Goal: Transaction & Acquisition: Register for event/course

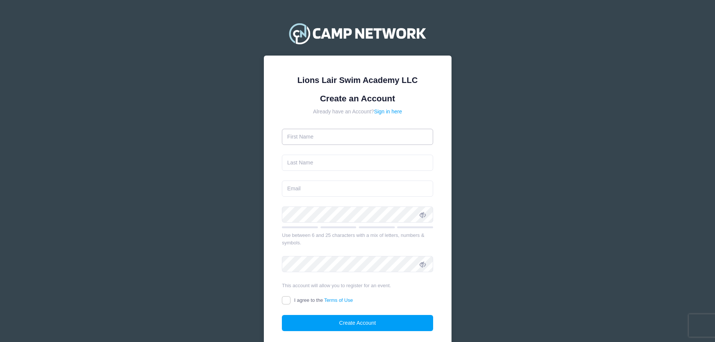
click at [309, 138] on input "text" at bounding box center [357, 137] width 151 height 16
type input "[PERSON_NAME]"
type input "Lee"
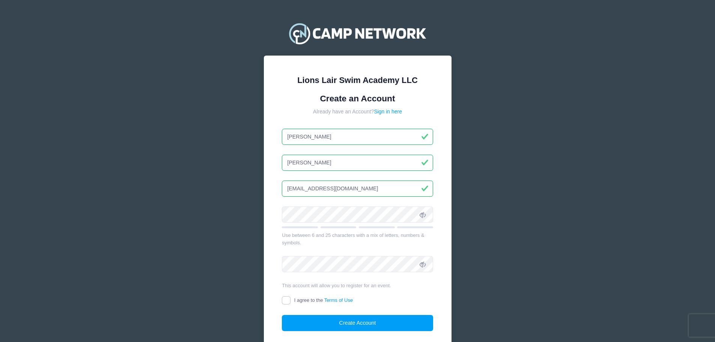
type input "[EMAIL_ADDRESS][DOMAIN_NAME]"
click at [282, 223] on div at bounding box center [282, 223] width 0 height 0
click at [424, 218] on icon at bounding box center [423, 215] width 6 height 6
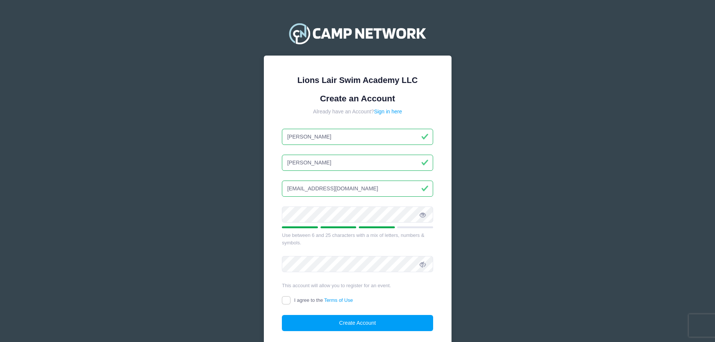
click at [424, 218] on icon at bounding box center [423, 215] width 6 height 6
click at [425, 217] on icon at bounding box center [423, 215] width 6 height 6
click at [424, 217] on icon at bounding box center [423, 215] width 6 height 6
click at [425, 262] on icon at bounding box center [423, 265] width 6 height 6
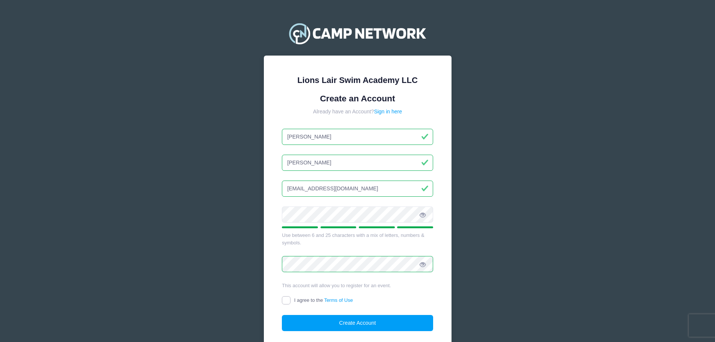
click at [290, 300] on input "I agree to the Terms of Use" at bounding box center [286, 300] width 9 height 9
checkbox input "true"
click at [318, 325] on button "Create Account" at bounding box center [357, 323] width 151 height 16
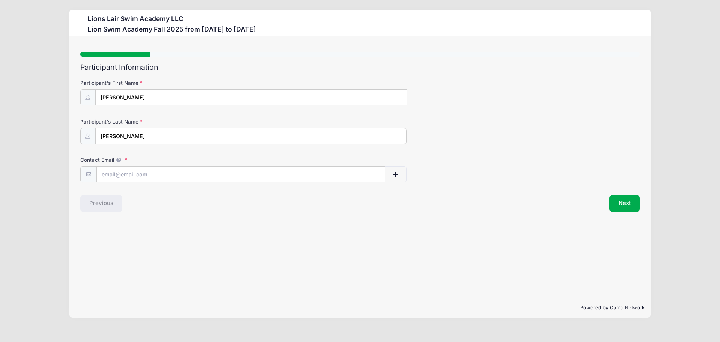
click at [260, 53] on div at bounding box center [360, 54] width 560 height 5
click at [125, 176] on input "Contact Email" at bounding box center [241, 175] width 289 height 16
type input "[EMAIL_ADDRESS][DOMAIN_NAME]"
click at [627, 206] on button "Next" at bounding box center [625, 203] width 30 height 17
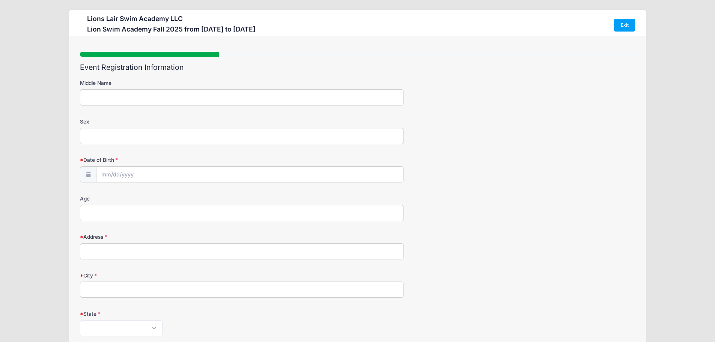
click at [179, 96] on input "Middle Name" at bounding box center [242, 97] width 324 height 16
click at [129, 134] on input "Sex" at bounding box center [242, 136] width 324 height 16
type input "[DEMOGRAPHIC_DATA]"
click at [99, 171] on input "Date of Birth" at bounding box center [249, 175] width 307 height 16
click at [109, 174] on input "Date of Birth" at bounding box center [249, 175] width 307 height 16
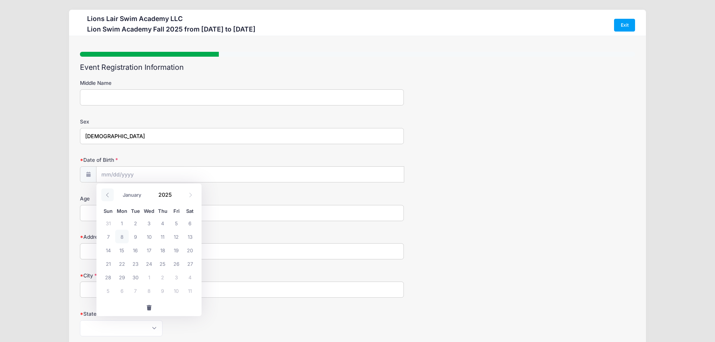
click at [110, 193] on icon at bounding box center [107, 194] width 5 height 5
click at [189, 195] on icon at bounding box center [190, 194] width 5 height 5
select select "7"
click at [244, 178] on input "Date of Birth" at bounding box center [249, 175] width 307 height 16
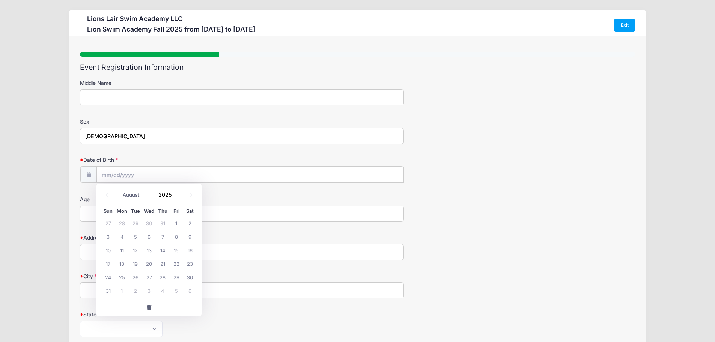
click at [178, 178] on input "Date of Birth" at bounding box center [249, 175] width 307 height 16
click at [179, 197] on span at bounding box center [176, 197] width 5 height 6
click at [175, 195] on span at bounding box center [176, 197] width 5 height 6
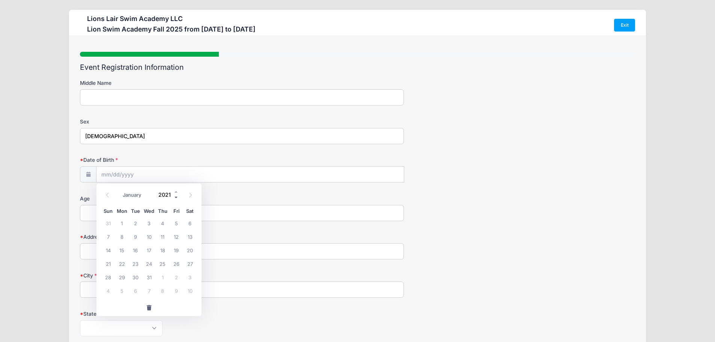
click at [175, 195] on span at bounding box center [176, 197] width 5 height 6
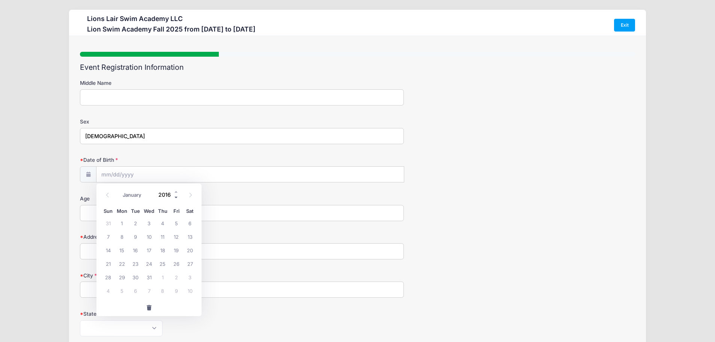
click at [175, 195] on span at bounding box center [176, 197] width 5 height 6
type input "2015"
click at [105, 195] on span at bounding box center [107, 194] width 12 height 13
click at [105, 195] on icon at bounding box center [107, 194] width 5 height 5
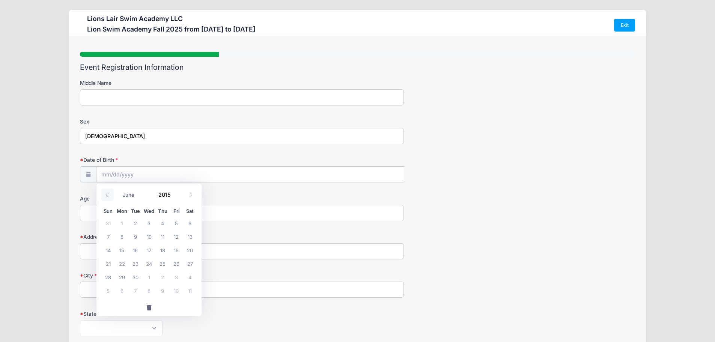
select select "4"
click at [164, 264] on span "21" at bounding box center [163, 264] width 14 height 14
type input "[DATE]"
click at [109, 211] on input "Age" at bounding box center [242, 213] width 324 height 16
type input "10"
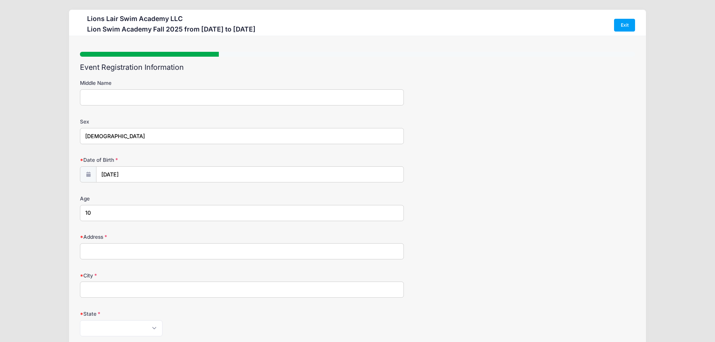
click at [105, 253] on input "Address" at bounding box center [242, 251] width 324 height 16
type input "[STREET_ADDRESS] 13F"
type input "[US_STATE]"
select select "NY"
click at [57, 290] on div "Lions Lair Swim Academy LLC [GEOGRAPHIC_DATA] Fall 2025 from [DATE] to [DATE] E…" at bounding box center [357, 292] width 692 height 585
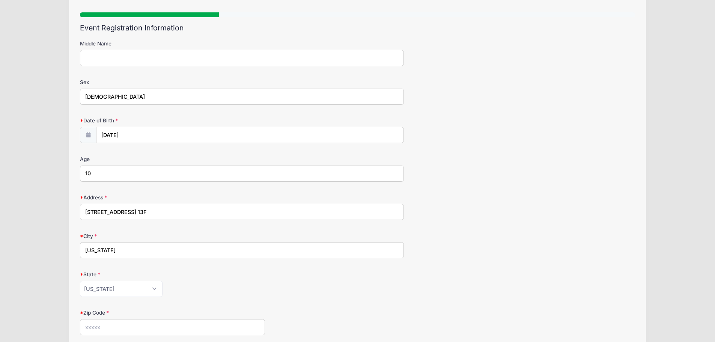
scroll to position [150, 0]
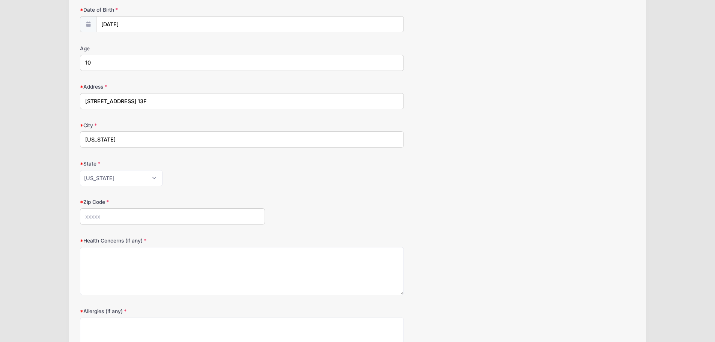
click at [114, 215] on input "Zip Code" at bounding box center [172, 216] width 185 height 16
type input "10027"
click at [65, 235] on div "Lions Lair Swim Academy LLC [GEOGRAPHIC_DATA] Fall 2025 from [DATE] to [DATE] E…" at bounding box center [357, 142] width 692 height 585
click at [125, 262] on textarea "Health Concerns (if any)" at bounding box center [242, 271] width 324 height 48
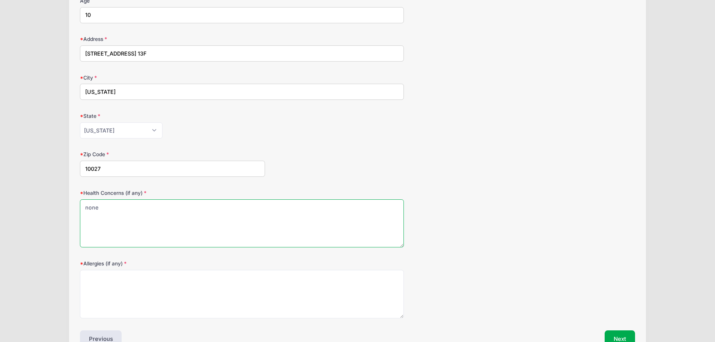
scroll to position [243, 0]
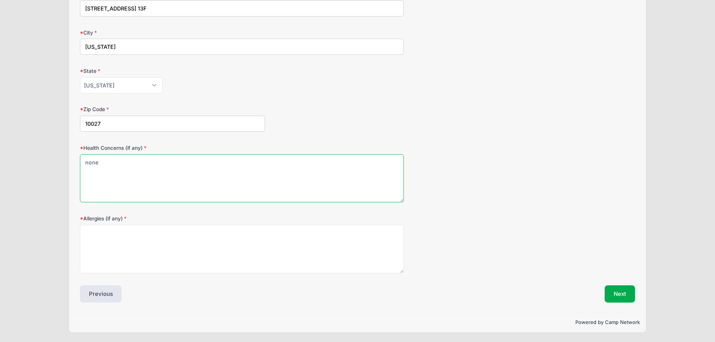
type textarea "none"
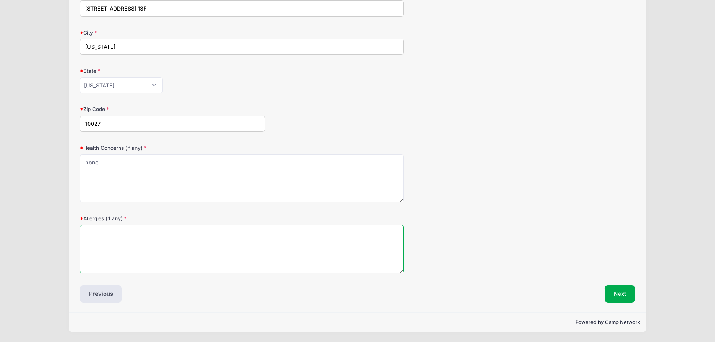
click at [145, 241] on textarea "Allergies (if any)" at bounding box center [242, 249] width 324 height 48
type textarea "none"
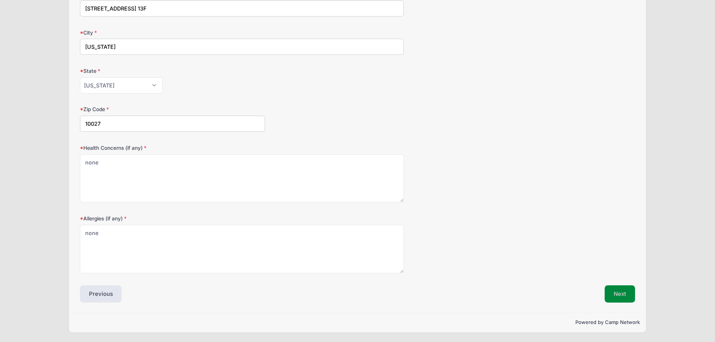
click at [626, 299] on button "Next" at bounding box center [620, 293] width 30 height 17
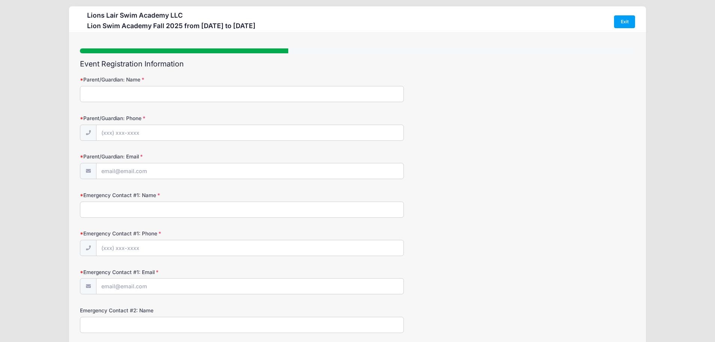
scroll to position [0, 0]
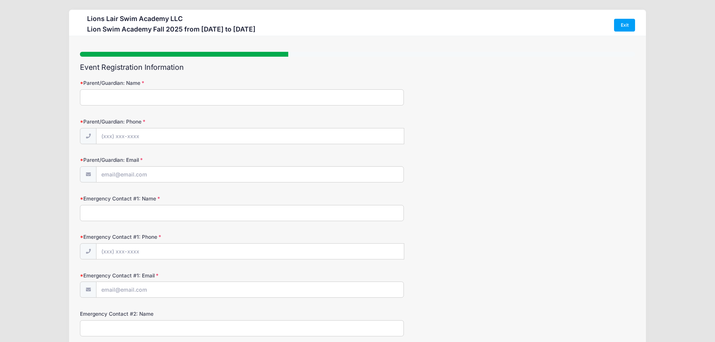
click at [146, 94] on input "Parent/Guardian: Name" at bounding box center [242, 97] width 324 height 16
type input "Ju-honog [PERSON_NAME]"
type input "[PHONE_NUMBER]"
type input "[EMAIL_ADDRESS][DOMAIN_NAME]"
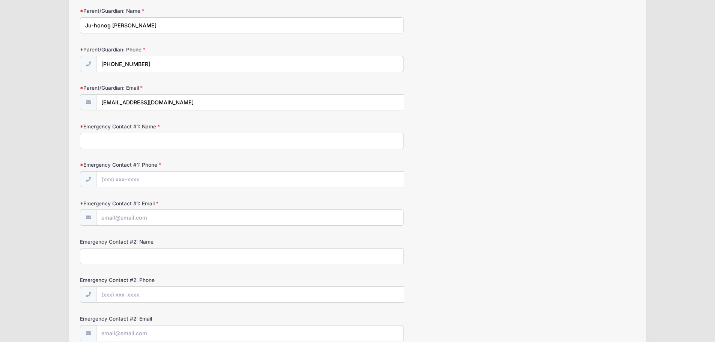
scroll to position [75, 0]
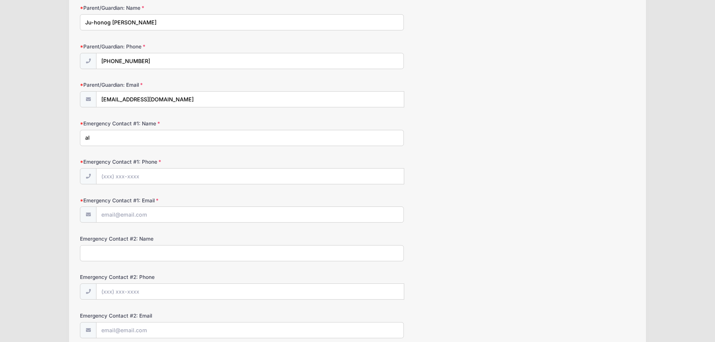
type input "a"
type input "[PERSON_NAME]"
click at [0, 121] on div "Lions Lair Swim Academy LLC [GEOGRAPHIC_DATA] Fall 2025 from [DATE] to [DATE] E…" at bounding box center [357, 166] width 715 height 482
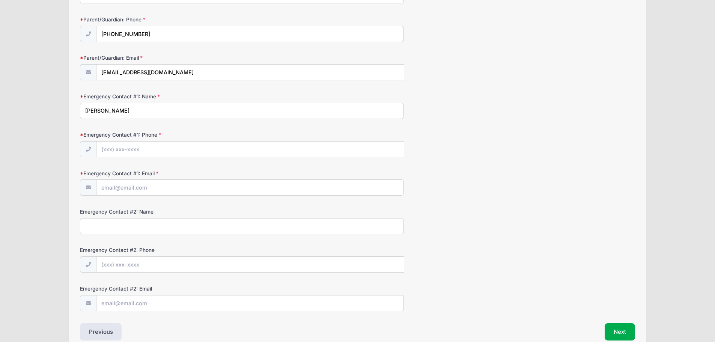
scroll to position [27, 0]
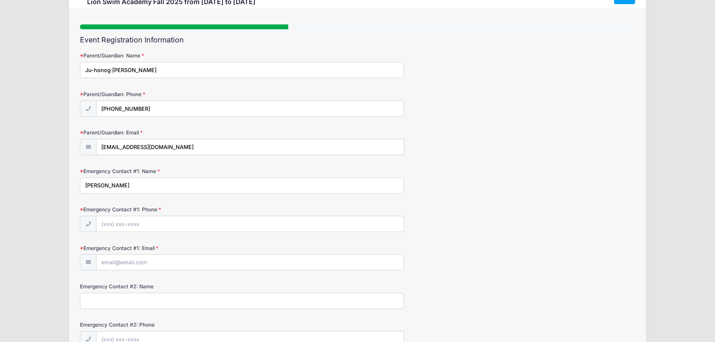
click at [107, 70] on input "Ju-honog [PERSON_NAME]" at bounding box center [242, 70] width 324 height 16
type input "[PERSON_NAME]"
drag, startPoint x: 114, startPoint y: 186, endPoint x: 6, endPoint y: 162, distance: 110.7
click at [1, 173] on div "Lions Lair Swim Academy LLC [GEOGRAPHIC_DATA] Fall 2025 from [DATE] to [DATE] E…" at bounding box center [357, 214] width 715 height 482
type input "[PERSON_NAME]"
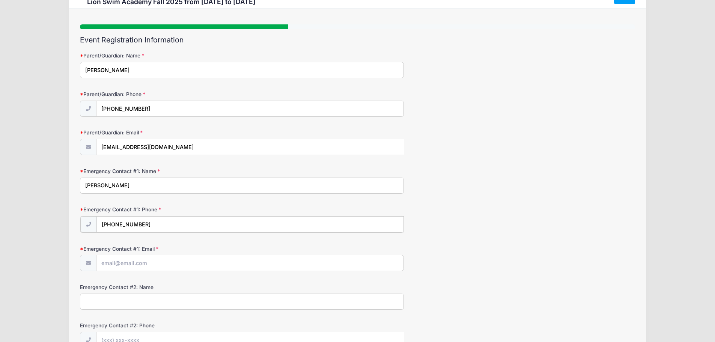
type input "[PHONE_NUMBER]"
type input "[EMAIL_ADDRESS][DOMAIN_NAME]"
click at [39, 200] on div "Lions Lair Swim Academy LLC [GEOGRAPHIC_DATA] Fall 2025 from [DATE] to [DATE] E…" at bounding box center [357, 214] width 692 height 482
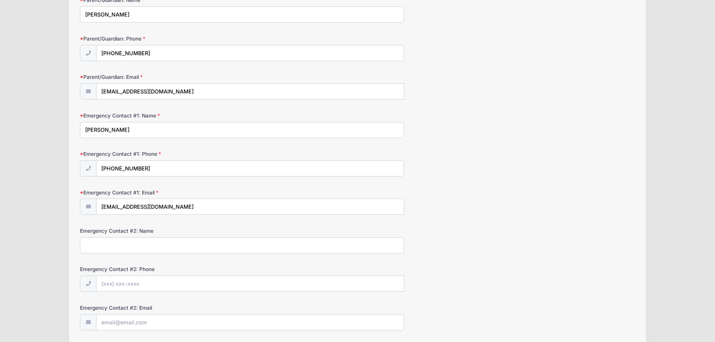
scroll to position [140, 0]
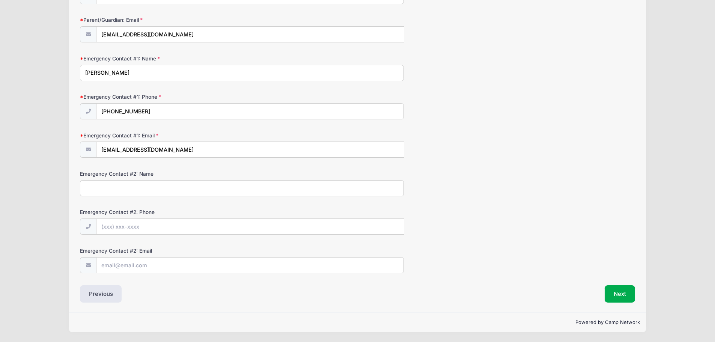
click at [46, 187] on div "Lions Lair Swim Academy LLC [GEOGRAPHIC_DATA] Fall 2025 from [DATE] to [DATE] E…" at bounding box center [357, 101] width 692 height 482
click at [621, 295] on button "Next" at bounding box center [620, 293] width 30 height 17
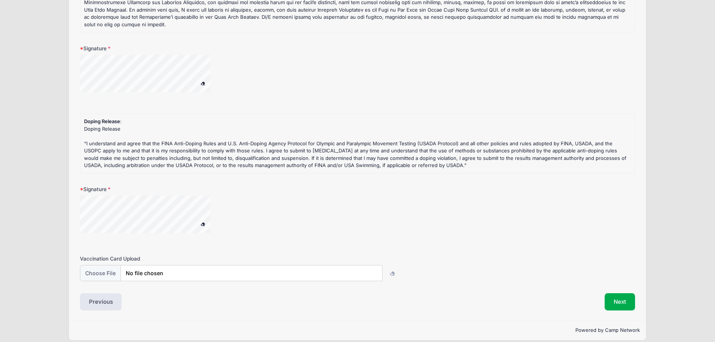
scroll to position [136, 0]
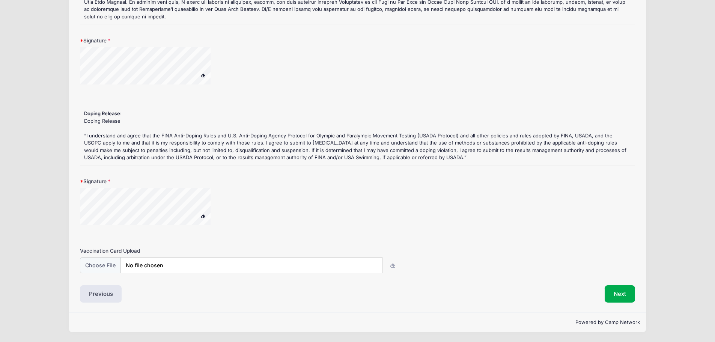
click at [247, 231] on div at bounding box center [242, 231] width 324 height 8
click at [609, 295] on button "Next" at bounding box center [620, 293] width 30 height 17
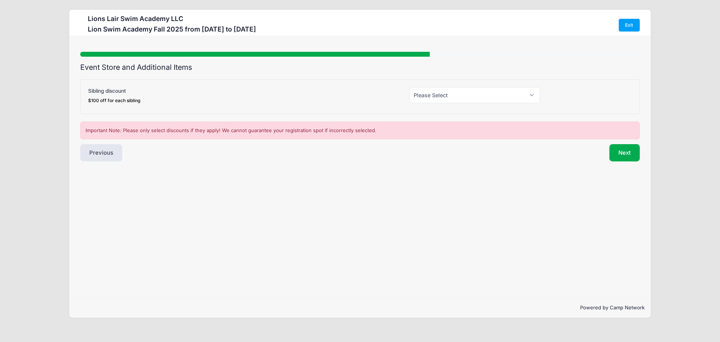
scroll to position [0, 0]
click at [155, 214] on div "Step 5 /7 Step 1 Step 2 Step 3 Step 4 Step 5 Policies Extra Items Summary Parti…" at bounding box center [360, 167] width 582 height 262
click at [626, 156] on button "Next" at bounding box center [625, 152] width 30 height 17
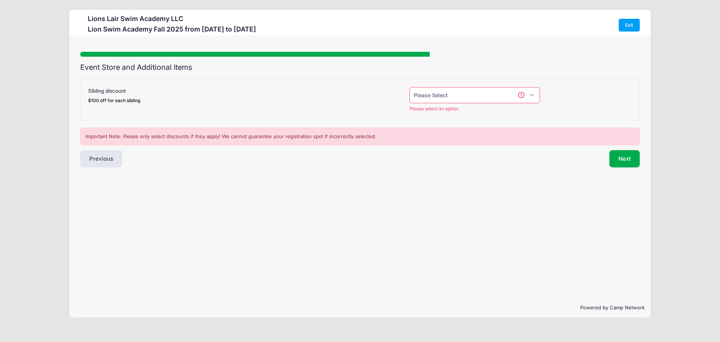
click at [474, 89] on select "Please Select Yes (-$100.00) No" at bounding box center [475, 95] width 131 height 16
select select "0"
click at [410, 87] on select "Please Select Yes (-$100.00) No" at bounding box center [475, 95] width 131 height 16
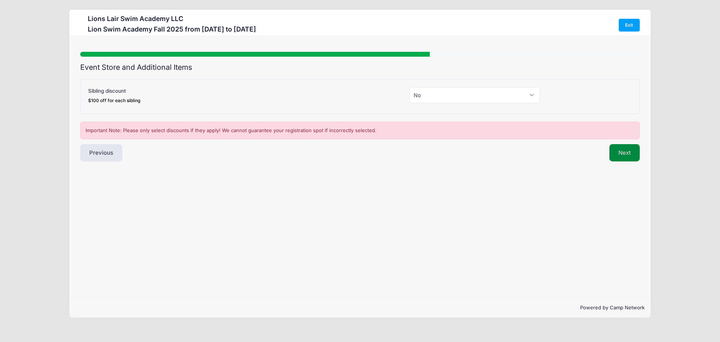
click at [621, 157] on button "Next" at bounding box center [625, 152] width 30 height 17
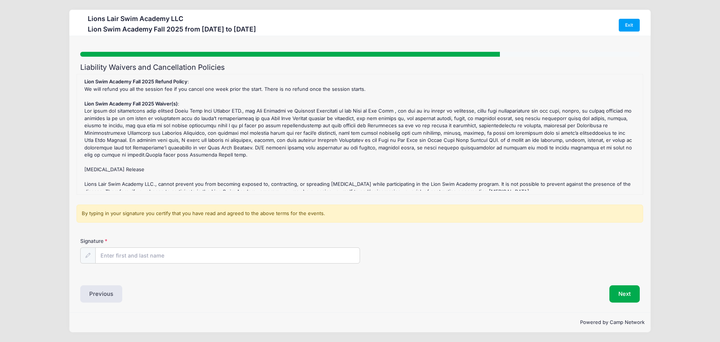
click at [32, 159] on div "Lions Lair Swim Academy LLC [GEOGRAPHIC_DATA] Fall 2025 from [DATE] to [DATE] E…" at bounding box center [360, 171] width 698 height 342
click at [109, 255] on input "Signature" at bounding box center [226, 256] width 262 height 16
click at [162, 176] on div "Lion Swim Academy Fall 2025 Refund Policy : We will refund you all the session …" at bounding box center [357, 134] width 554 height 113
click at [108, 255] on input "[PERSON_NAME]" at bounding box center [226, 256] width 262 height 16
type input "[PERSON_NAME]"
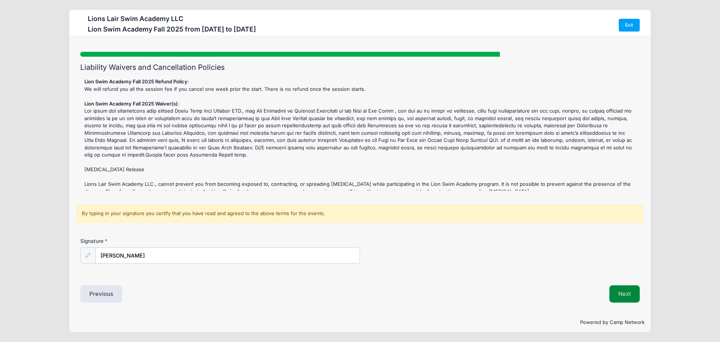
click at [634, 296] on button "Next" at bounding box center [625, 293] width 30 height 17
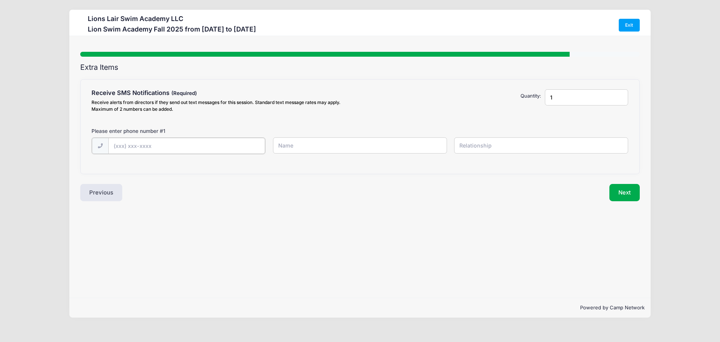
click at [134, 147] on input "text" at bounding box center [186, 146] width 157 height 16
type input "(8"
type input "[PHONE_NUMBER]"
type input "[PERSON_NAME]"
type input "Mother"
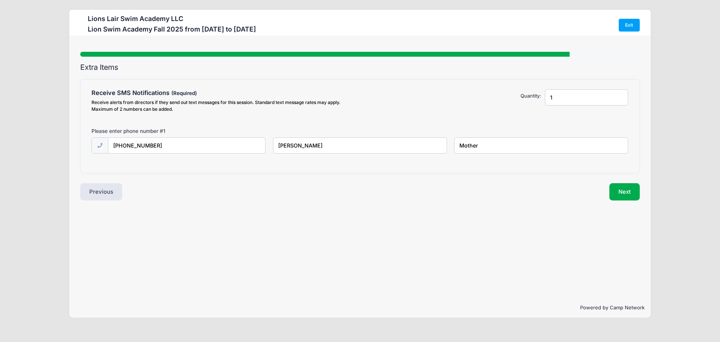
click at [261, 236] on div "Step 7 /7 Step 1 Step 2 Step 3 Step 4 Step 5 Policies Extra Items Summary Parti…" at bounding box center [360, 167] width 582 height 262
click at [634, 189] on button "Next" at bounding box center [625, 191] width 30 height 17
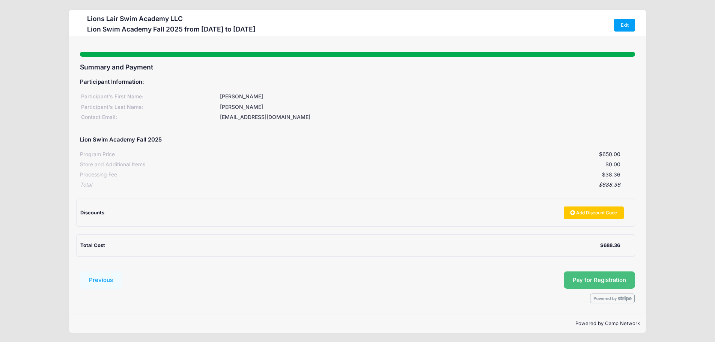
click at [601, 283] on button "Pay for Registration" at bounding box center [599, 279] width 71 height 17
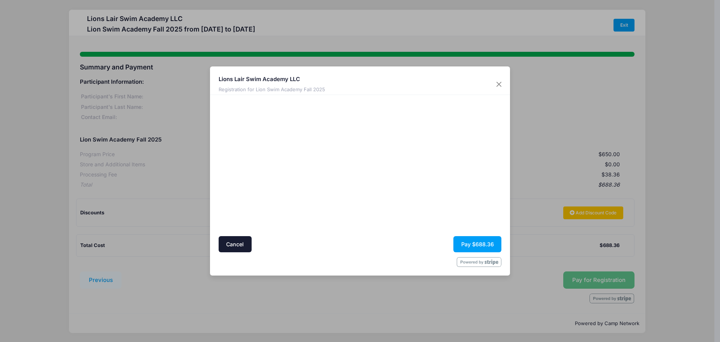
click at [296, 209] on div at bounding box center [288, 166] width 138 height 134
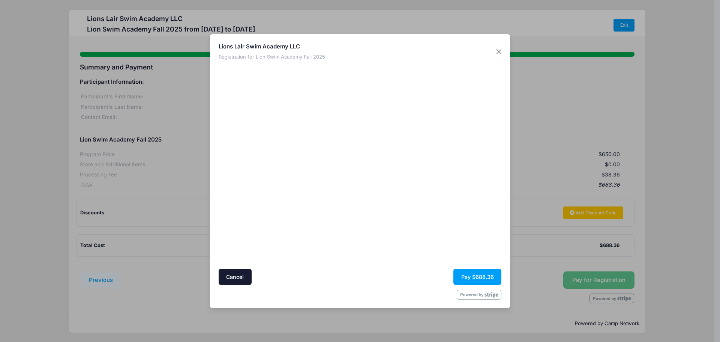
click at [411, 239] on div at bounding box center [433, 165] width 138 height 199
click at [489, 277] on button "Pay $688.36" at bounding box center [478, 277] width 48 height 16
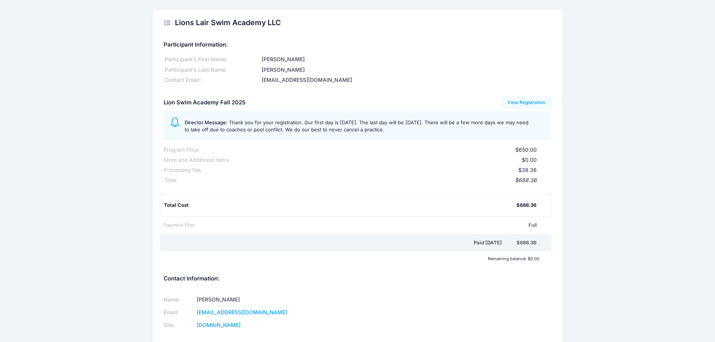
click at [69, 155] on div "Lions Lair Swim Academy LLC Participant Information: Participant's First Name: …" at bounding box center [357, 224] width 715 height 429
click at [101, 209] on div "Lions Lair Swim Academy LLC Participant Information: Participant's First Name: …" at bounding box center [357, 224] width 715 height 429
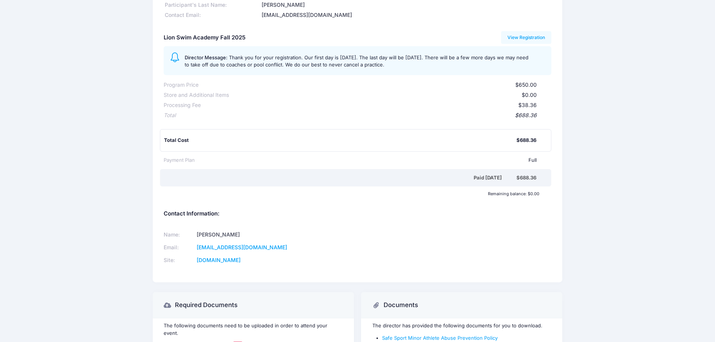
scroll to position [116, 0]
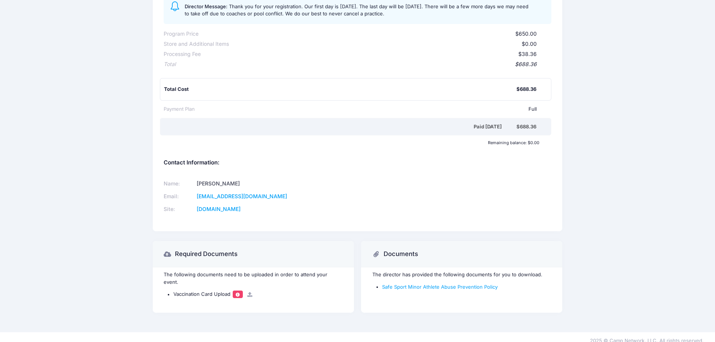
click at [236, 292] on span at bounding box center [237, 294] width 5 height 4
click at [238, 292] on span at bounding box center [237, 294] width 5 height 4
click at [209, 291] on span "Vaccination Card Upload" at bounding box center [201, 294] width 57 height 6
click at [208, 292] on div "The following documents need to be uploaded in order to attend your event. Vacc…" at bounding box center [253, 289] width 201 height 45
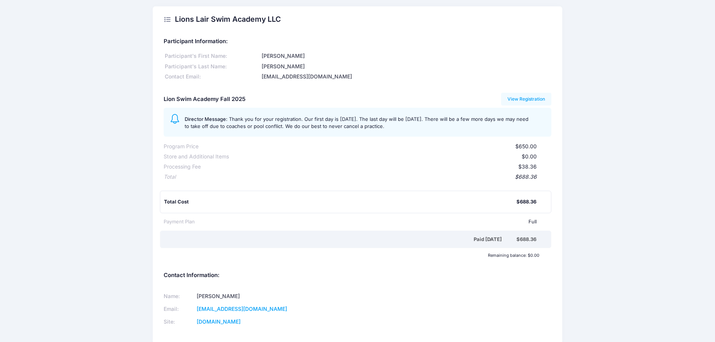
scroll to position [0, 0]
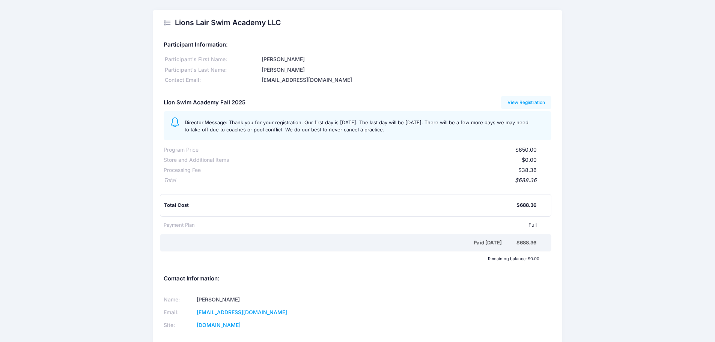
click at [101, 235] on div "Lions Lair Swim Academy LLC Participant Information: Participant's First Name: …" at bounding box center [357, 224] width 715 height 429
drag, startPoint x: 260, startPoint y: 123, endPoint x: 337, endPoint y: 129, distance: 77.2
click at [337, 129] on span "Thank you for your registration. Our first day is Tuesday, September 9th. The l…" at bounding box center [357, 126] width 344 height 14
click at [123, 186] on div "Lions Lair Swim Academy LLC Participant Information: Participant's First Name: …" at bounding box center [357, 224] width 715 height 429
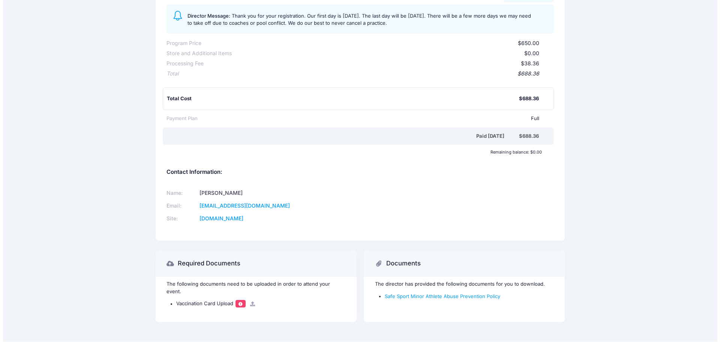
scroll to position [116, 0]
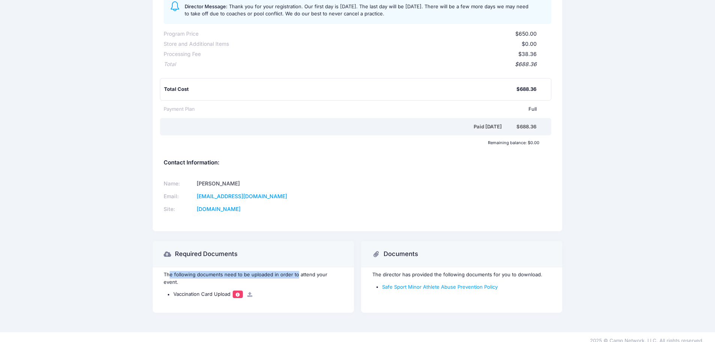
drag, startPoint x: 170, startPoint y: 272, endPoint x: 296, endPoint y: 272, distance: 125.3
click at [296, 272] on p "The following documents need to be uploaded in order to attend your event." at bounding box center [253, 278] width 179 height 15
click at [290, 290] on div "Vaccination Card Upload" at bounding box center [258, 294] width 170 height 8
click at [249, 292] on icon at bounding box center [250, 294] width 6 height 5
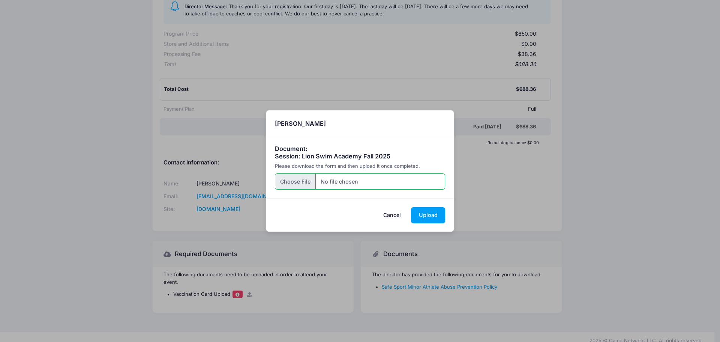
click at [364, 181] on input "file" at bounding box center [360, 181] width 171 height 16
type input "C:\fakepath\Miri_DOE_medical_form_20250218.pdf"
click at [427, 211] on button "Upload" at bounding box center [428, 215] width 34 height 16
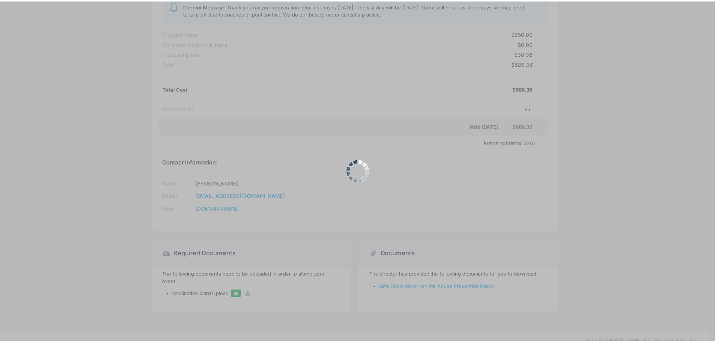
scroll to position [0, 0]
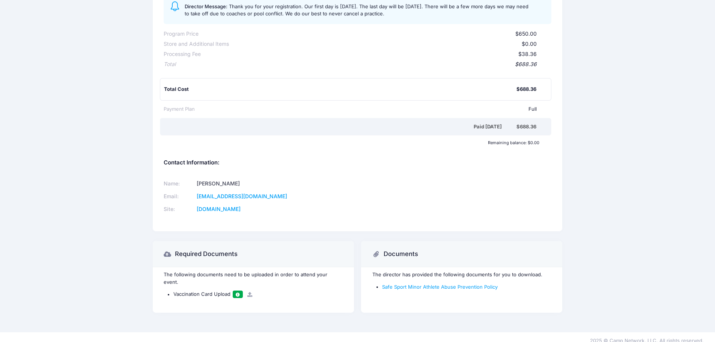
drag, startPoint x: 86, startPoint y: 223, endPoint x: 90, endPoint y: 225, distance: 4.4
click at [86, 223] on div "Lions Lair Swim Academy LLC Participant Information: Participant's First Name: …" at bounding box center [357, 108] width 715 height 429
click at [573, 247] on div "Lions Lair Swim Academy LLC Participant Information: Participant's First Name: …" at bounding box center [357, 108] width 715 height 429
click at [427, 288] on link "Safe Sport Minor Athlete Abuse Prevention Policy" at bounding box center [440, 287] width 116 height 6
click at [103, 197] on div "Lions Lair Swim Academy LLC Participant Information: Participant's First Name: …" at bounding box center [357, 108] width 715 height 429
